Goal: Task Accomplishment & Management: Use online tool/utility

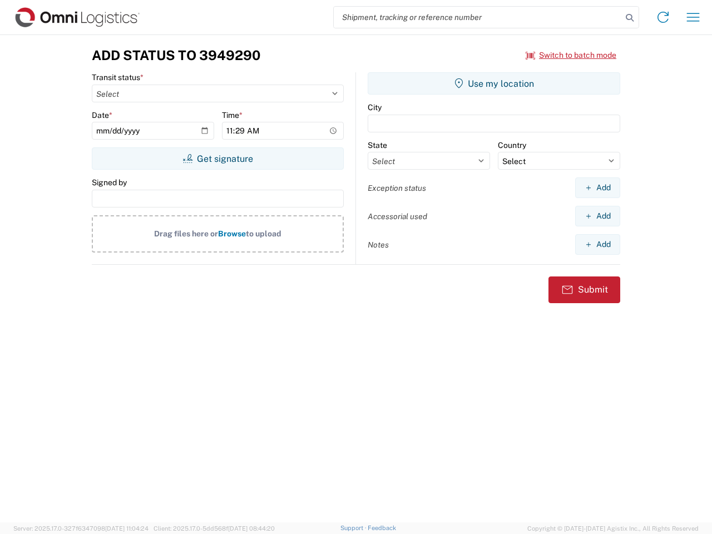
click at [478, 17] on input "search" at bounding box center [478, 17] width 288 height 21
click at [630, 18] on icon at bounding box center [630, 18] width 16 height 16
click at [663, 17] on icon at bounding box center [663, 17] width 18 height 18
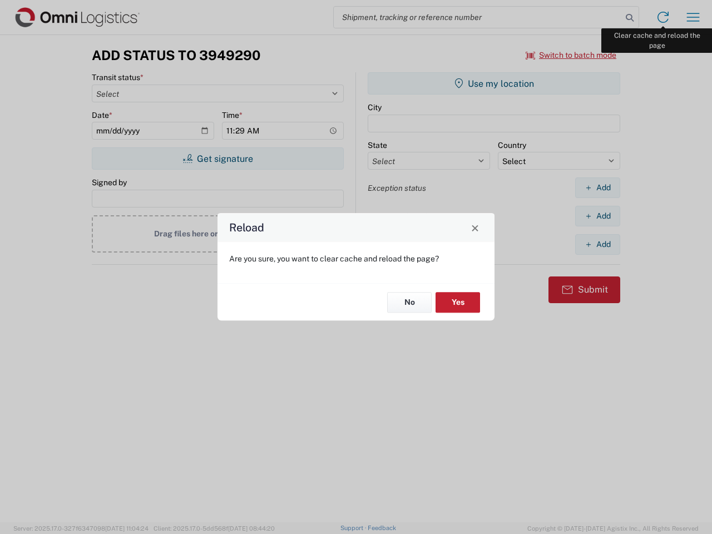
click at [693, 17] on div "Reload Are you sure, you want to clear cache and reload the page? No Yes" at bounding box center [356, 267] width 712 height 534
click at [571, 55] on div "Reload Are you sure, you want to clear cache and reload the page? No Yes" at bounding box center [356, 267] width 712 height 534
click at [217, 159] on div "Reload Are you sure, you want to clear cache and reload the page? No Yes" at bounding box center [356, 267] width 712 height 534
click at [494, 83] on div "Reload Are you sure, you want to clear cache and reload the page? No Yes" at bounding box center [356, 267] width 712 height 534
click at [597, 187] on div "Reload Are you sure, you want to clear cache and reload the page? No Yes" at bounding box center [356, 267] width 712 height 534
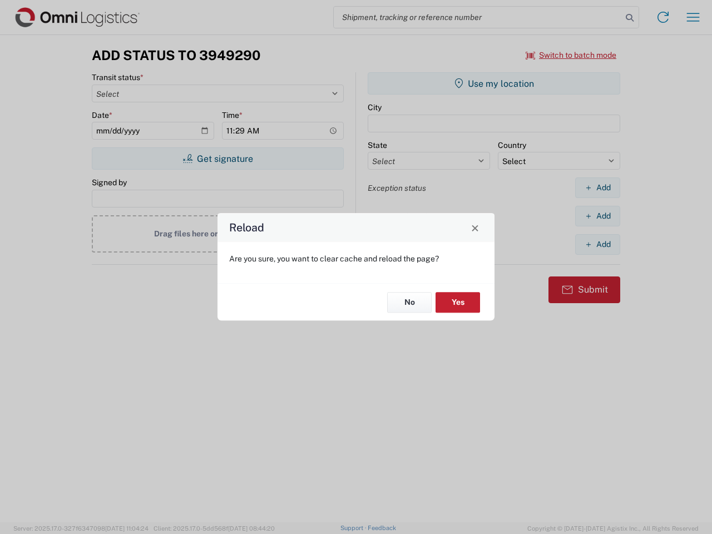
click at [597, 216] on div "Reload Are you sure, you want to clear cache and reload the page? No Yes" at bounding box center [356, 267] width 712 height 534
click at [597, 244] on div "Reload Are you sure, you want to clear cache and reload the page? No Yes" at bounding box center [356, 267] width 712 height 534
